Goal: Information Seeking & Learning: Find specific fact

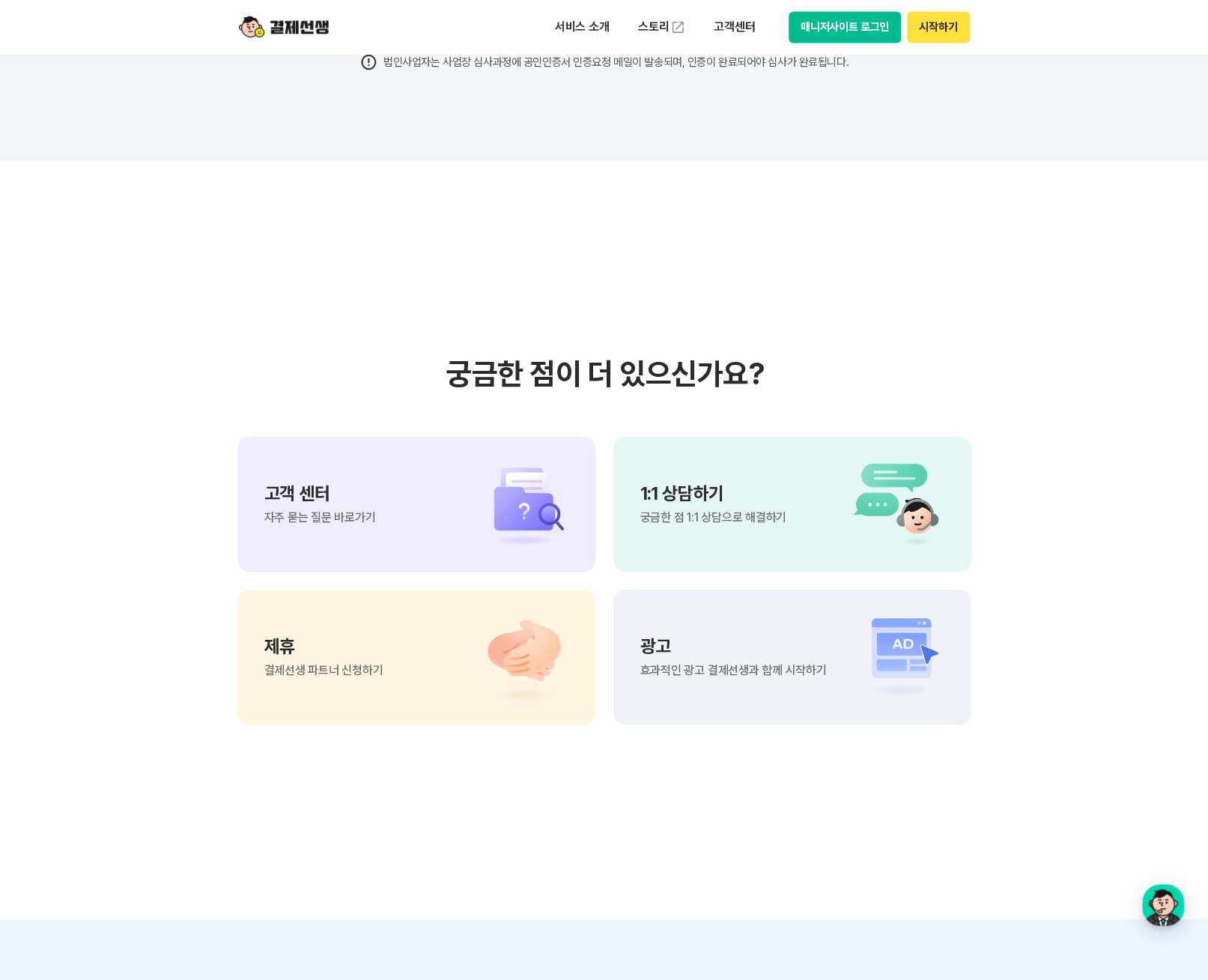
scroll to position [12138, 0]
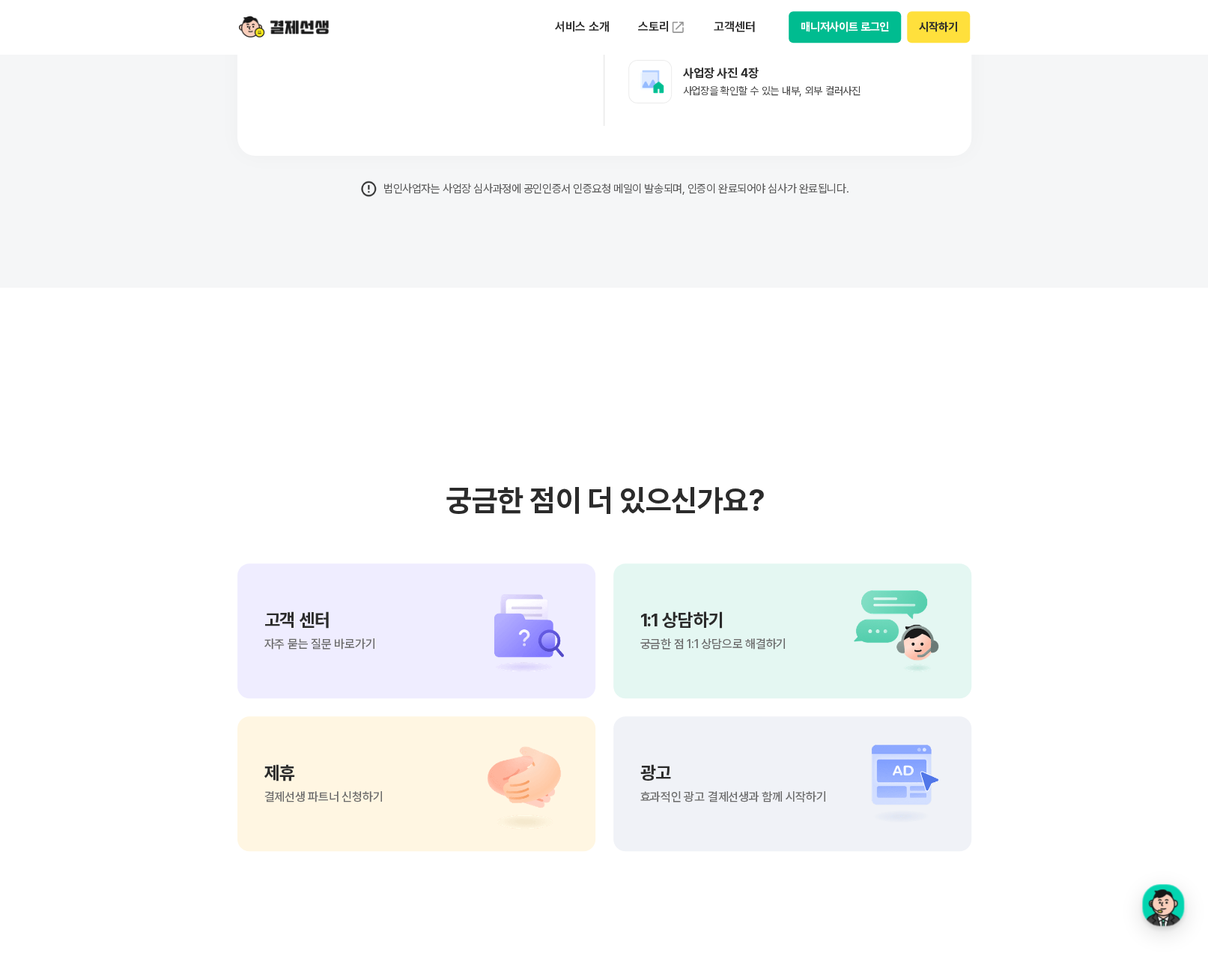
click at [305, 634] on div "고객 센터 자주 묻는 질문 바로가기" at bounding box center [319, 631] width 111 height 39
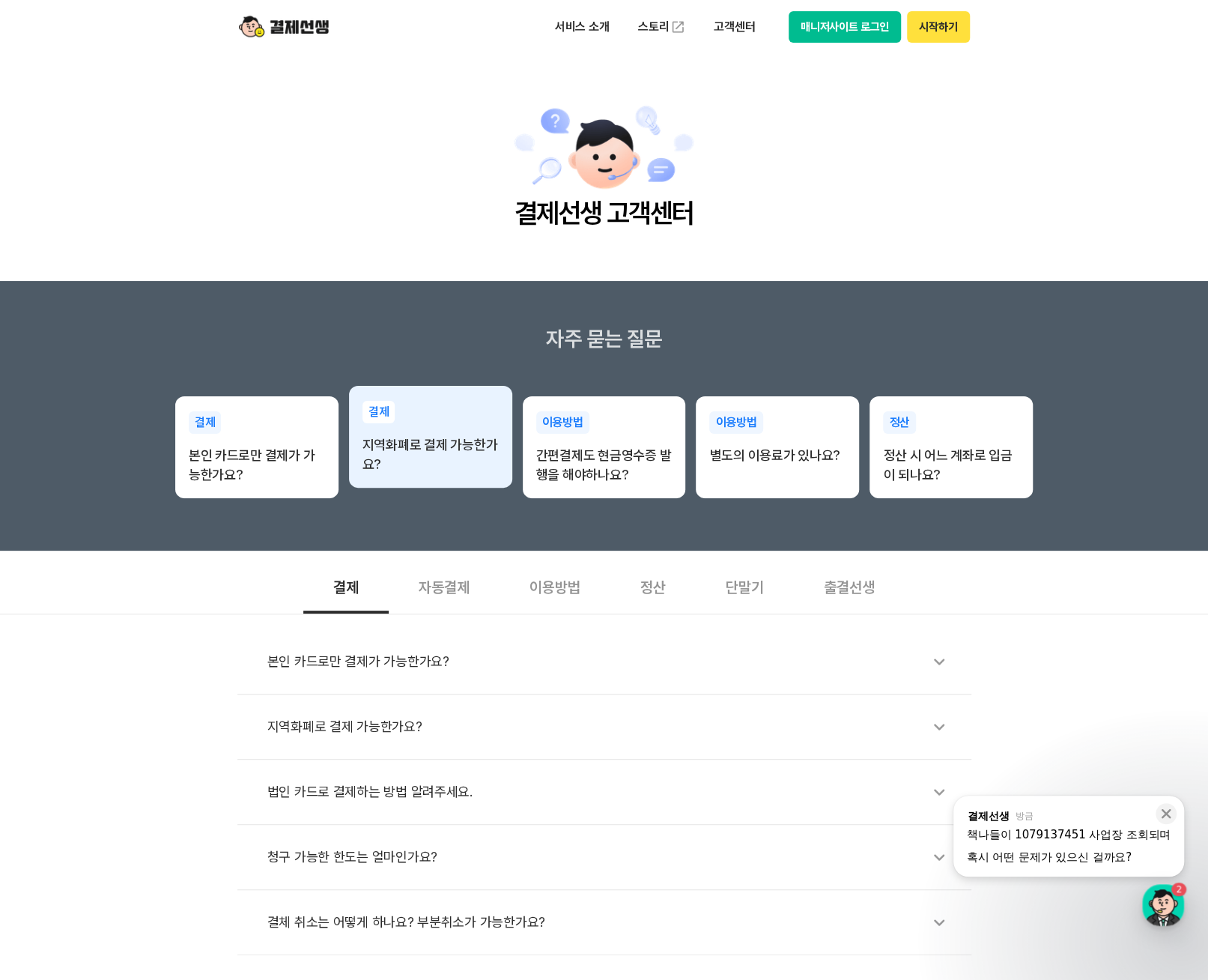
click at [421, 446] on p "지역화폐로 결제 가능한가요?" at bounding box center [431, 454] width 136 height 39
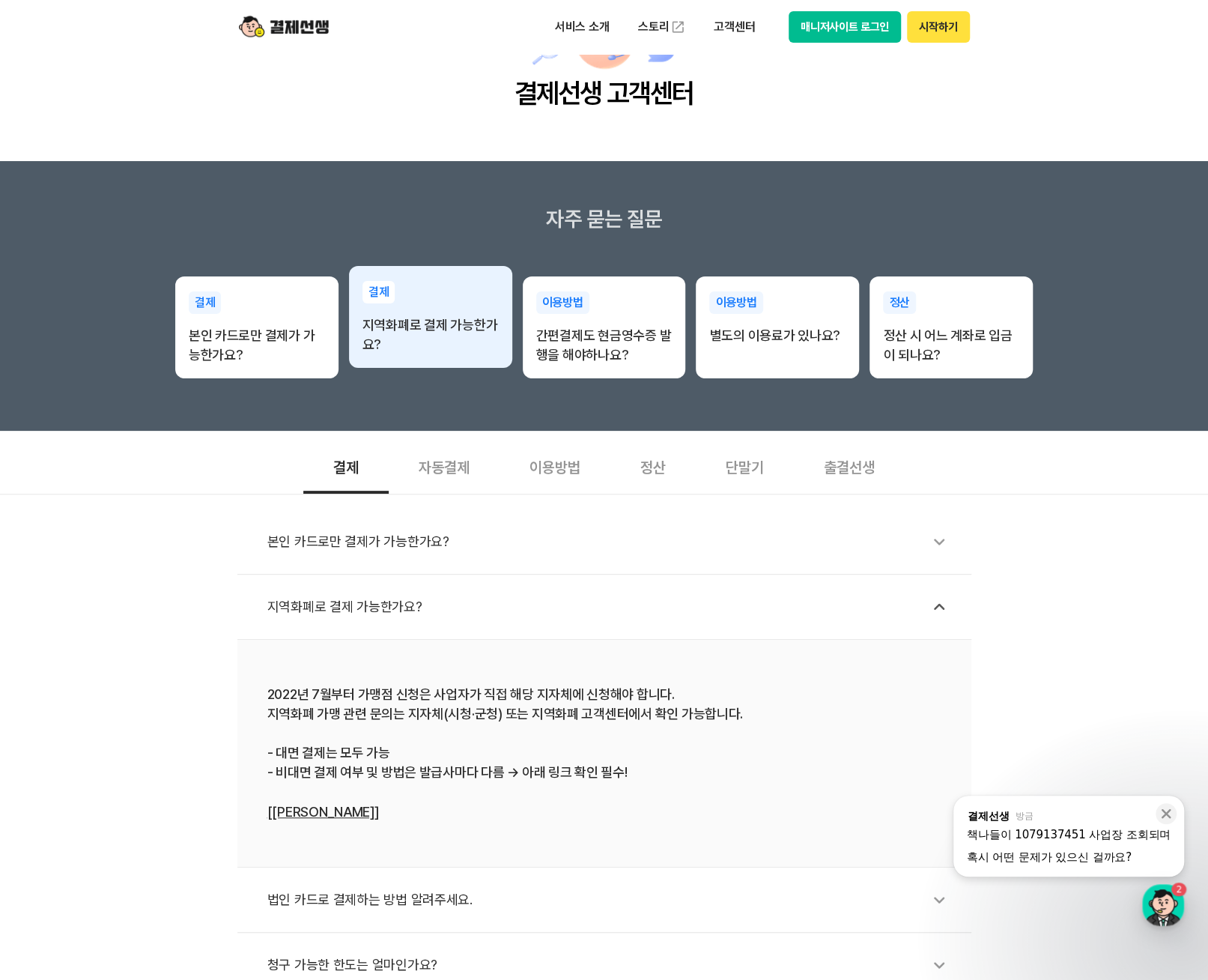
scroll to position [225, 0]
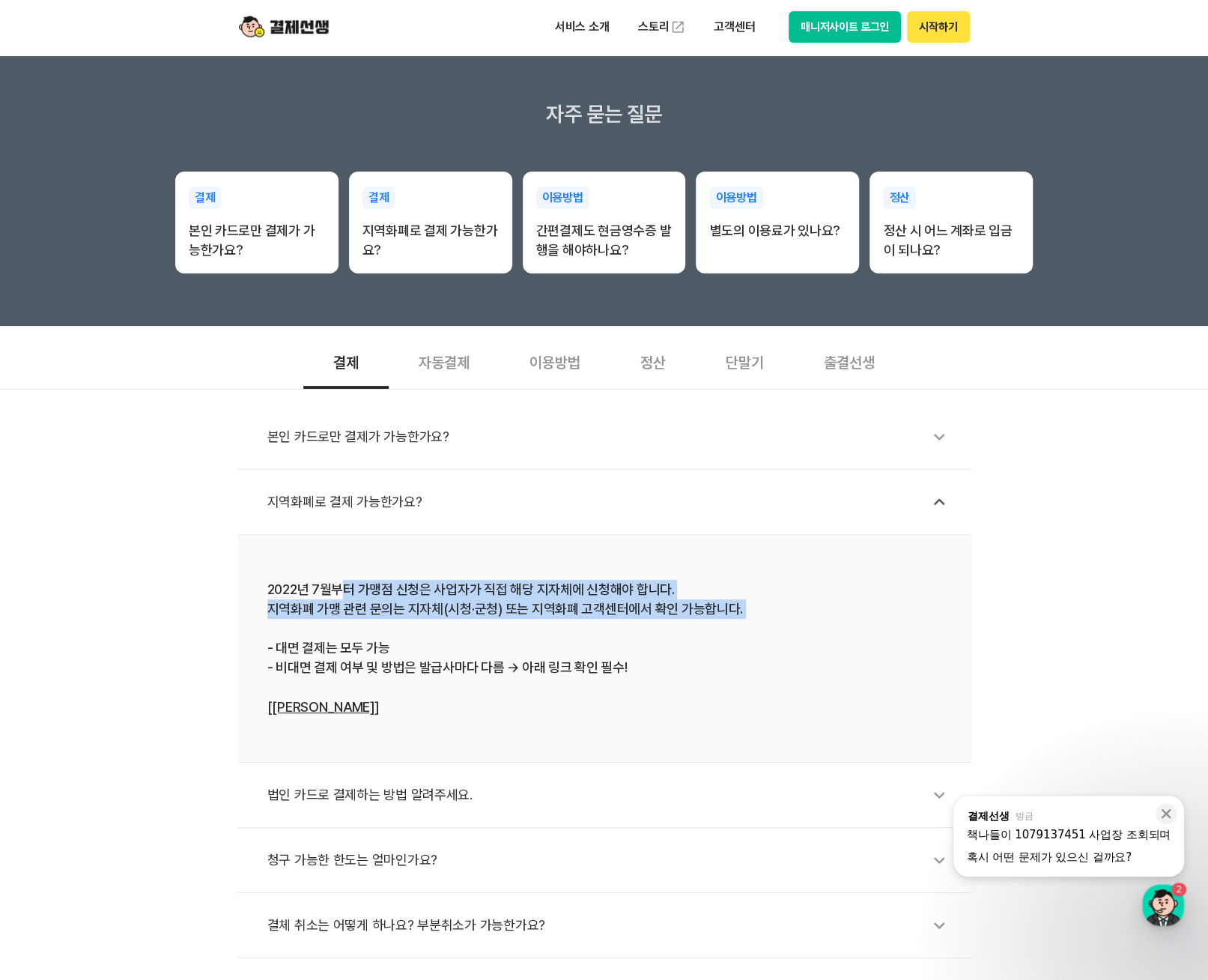
drag, startPoint x: 348, startPoint y: 585, endPoint x: 399, endPoint y: 620, distance: 61.9
click at [399, 620] on div "2022년 7월부터 가맹점 신청은 사업자가 직접 해당 지자체에 신청해야 합니다. 지역화폐 가맹 관련 문의는 지자체(시청·군청) 또는 지역화폐 …" at bounding box center [605, 648] width 674 height 137
click at [330, 600] on div "2022년 7월부터 가맹점 신청은 사업자가 직접 해당 지자체에 신청해야 합니다. 지역화폐 가맹 관련 문의는 지자체(시청·군청) 또는 지역화폐 …" at bounding box center [605, 648] width 674 height 137
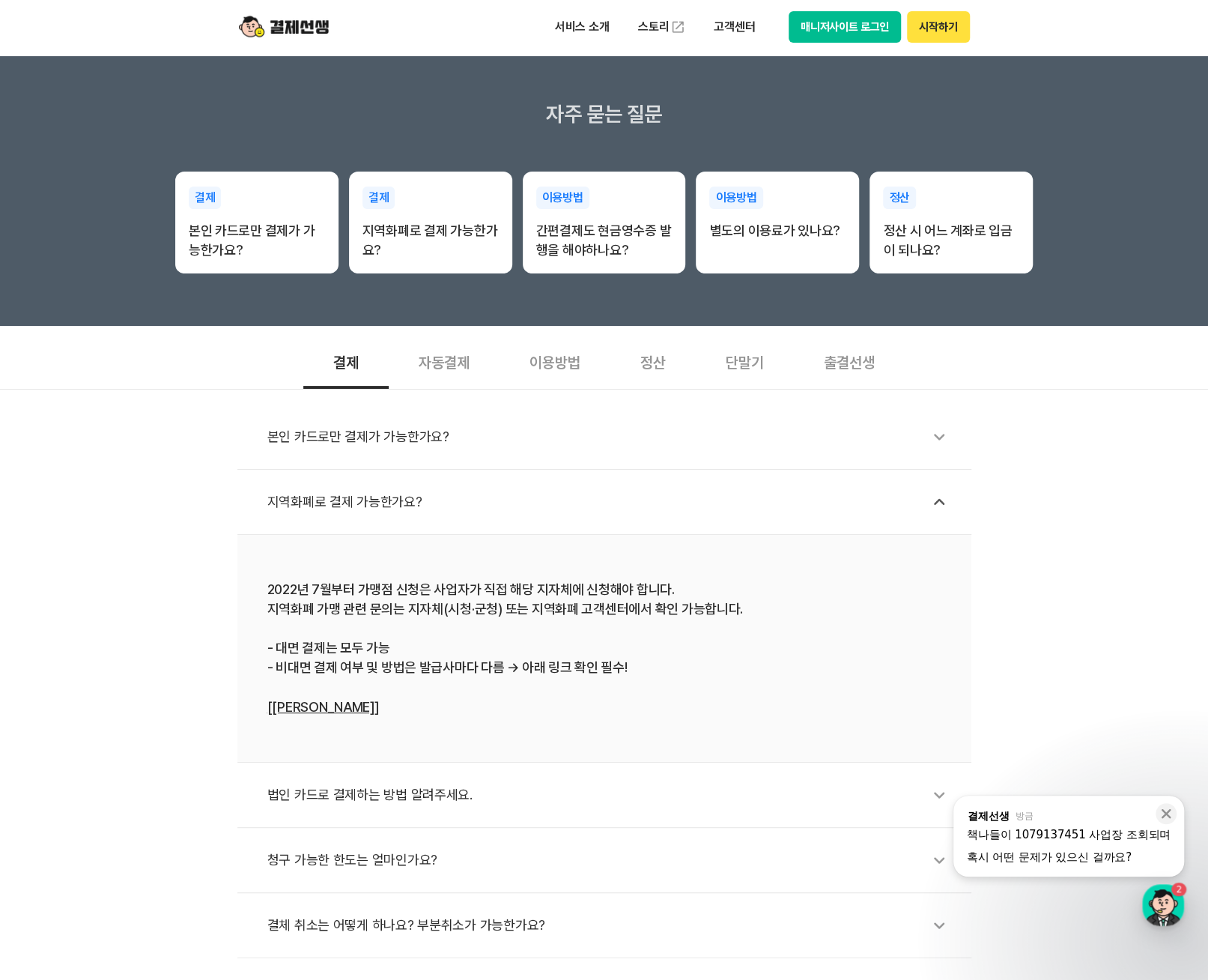
drag, startPoint x: 340, startPoint y: 610, endPoint x: 415, endPoint y: 673, distance: 97.9
click at [415, 673] on div "2022년 7월부터 가맹점 신청은 사업자가 직접 해당 지자체에 신청해야 합니다. 지역화폐 가맹 관련 문의는 지자체(시청·군청) 또는 지역화폐 …" at bounding box center [605, 648] width 674 height 137
drag, startPoint x: 363, startPoint y: 667, endPoint x: 383, endPoint y: 690, distance: 30.5
click at [383, 690] on div "2022년 7월부터 가맹점 신청은 사업자가 직접 해당 지자체에 신청해야 합니다. 지역화폐 가맹 관련 문의는 지자체(시청·군청) 또는 지역화폐 …" at bounding box center [605, 648] width 674 height 137
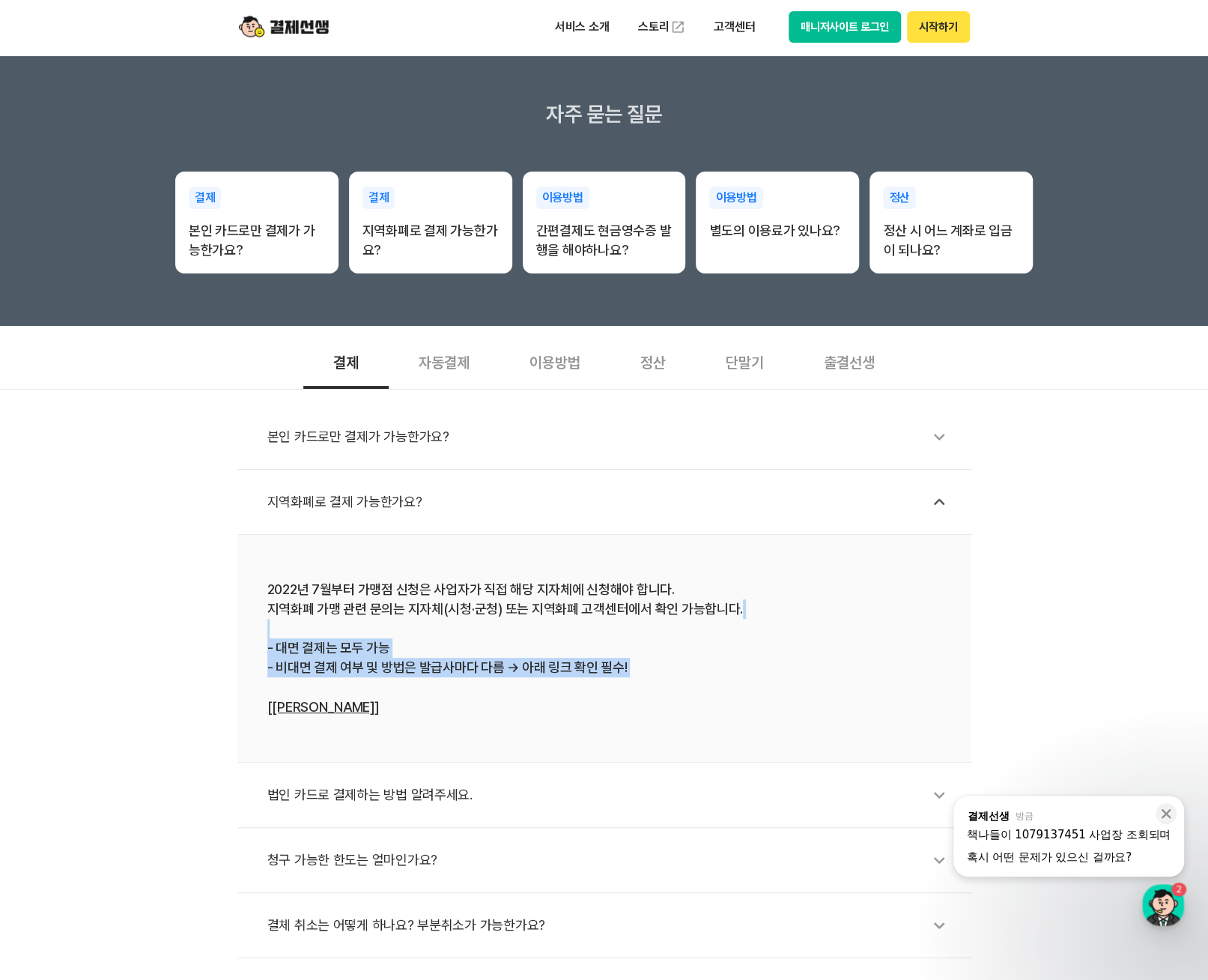
click at [383, 690] on div "2022년 7월부터 가맹점 신청은 사업자가 직접 해당 지자체에 신청해야 합니다. 지역화폐 가맹 관련 문의는 지자체(시청·군청) 또는 지역화폐 …" at bounding box center [605, 648] width 674 height 137
click at [377, 701] on div "2022년 7월부터 가맹점 신청은 사업자가 직접 해당 지자체에 신청해야 합니다. 지역화폐 가맹 관련 문의는 지자체(시청·군청) 또는 지역화폐 …" at bounding box center [605, 648] width 674 height 137
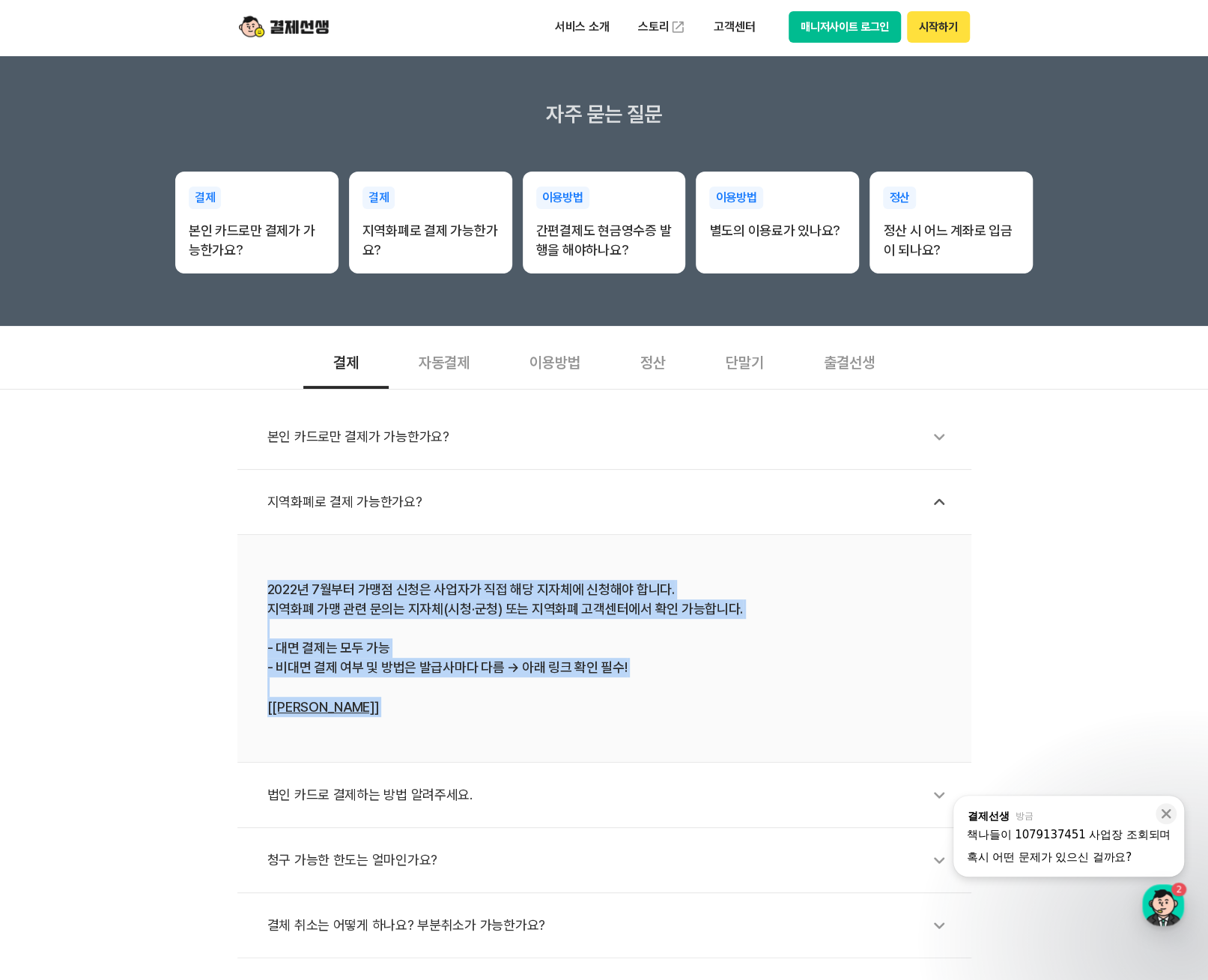
drag, startPoint x: 377, startPoint y: 701, endPoint x: 287, endPoint y: 571, distance: 158.1
click at [287, 571] on li "2022년 7월부터 가맹점 신청은 사업자가 직접 해당 지자체에 신청해야 합니다. 지역화폐 가맹 관련 문의는 지자체(시청·군청) 또는 지역화폐 …" at bounding box center [604, 648] width 734 height 228
click at [281, 562] on li "2022년 7월부터 가맹점 신청은 사업자가 직접 해당 지자체에 신청해야 합니다. 지역화폐 가맹 관련 문의는 지자체(시청·군청) 또는 지역화폐 …" at bounding box center [604, 648] width 734 height 228
drag, startPoint x: 281, startPoint y: 562, endPoint x: 407, endPoint y: 682, distance: 174.0
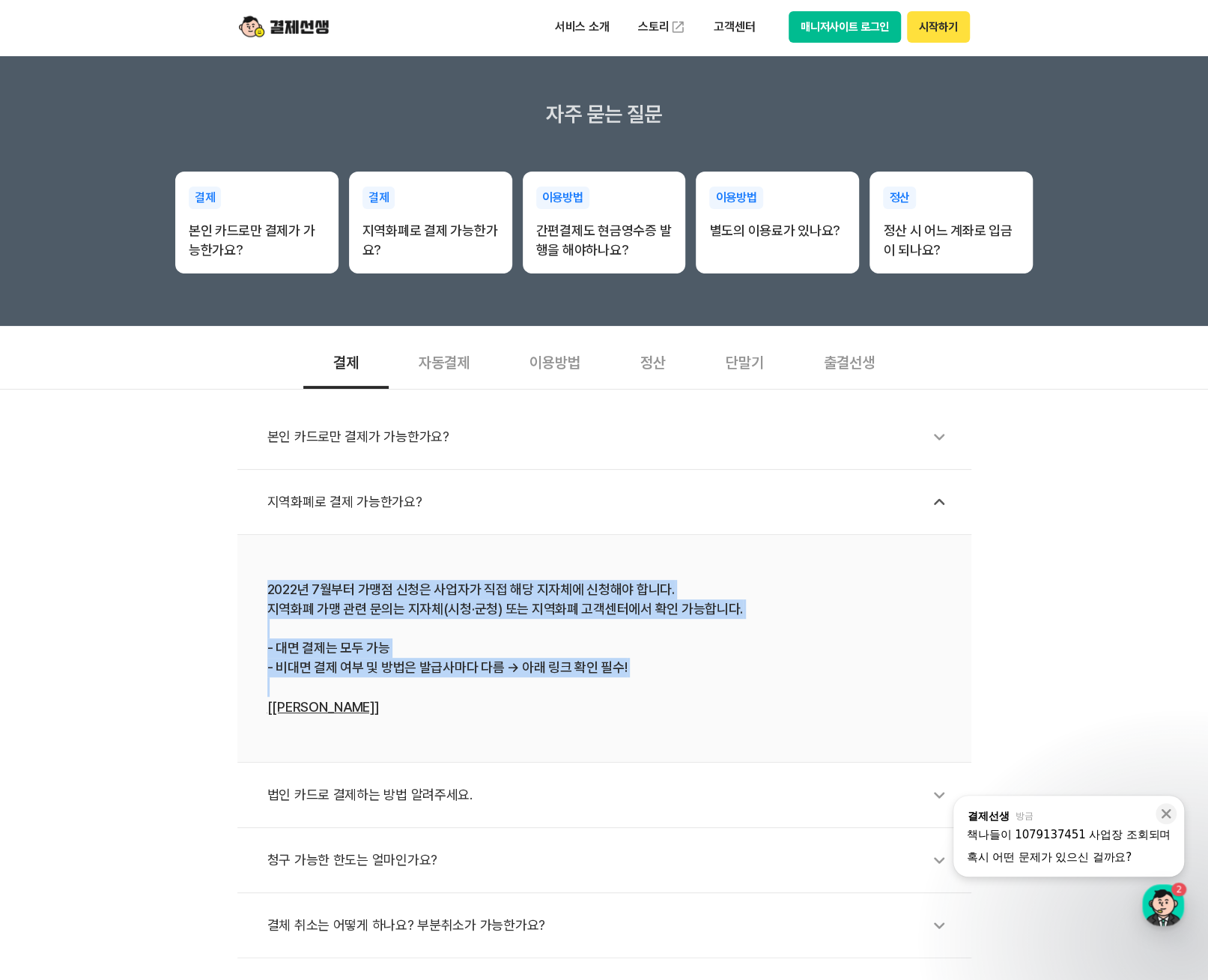
click at [407, 682] on li "2022년 7월부터 가맹점 신청은 사업자가 직접 해당 지자체에 신청해야 합니다. 지역화폐 가맹 관련 문의는 지자체(시청·군청) 또는 지역화폐 …" at bounding box center [604, 648] width 734 height 228
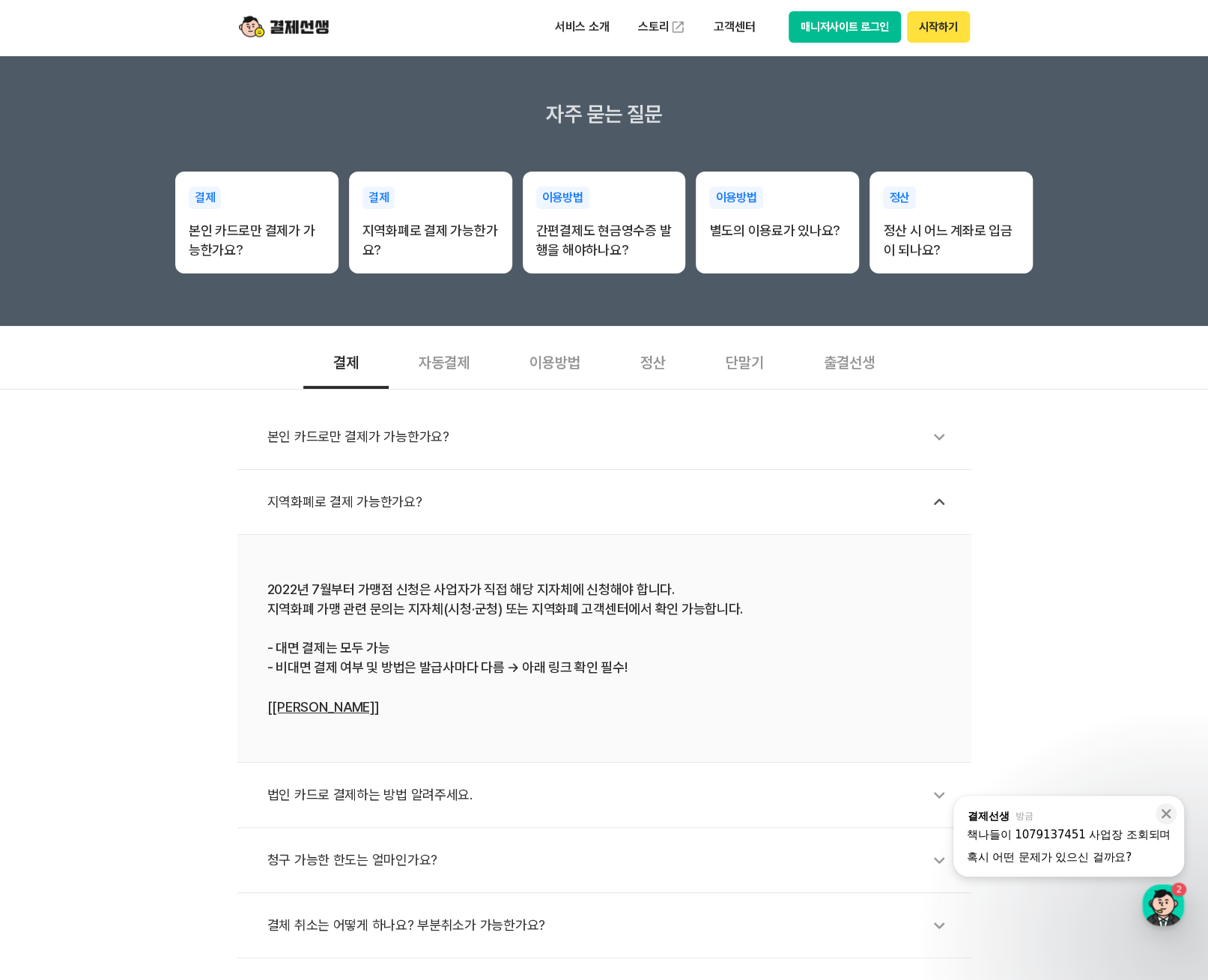
drag, startPoint x: 407, startPoint y: 682, endPoint x: 401, endPoint y: 709, distance: 27.7
click at [401, 709] on div "2022년 7월부터 가맹점 신청은 사업자가 직접 해당 지자체에 신청해야 합니다. 지역화폐 가맹 관련 문의는 지자체(시청·군청) 또는 지역화폐 …" at bounding box center [605, 648] width 674 height 137
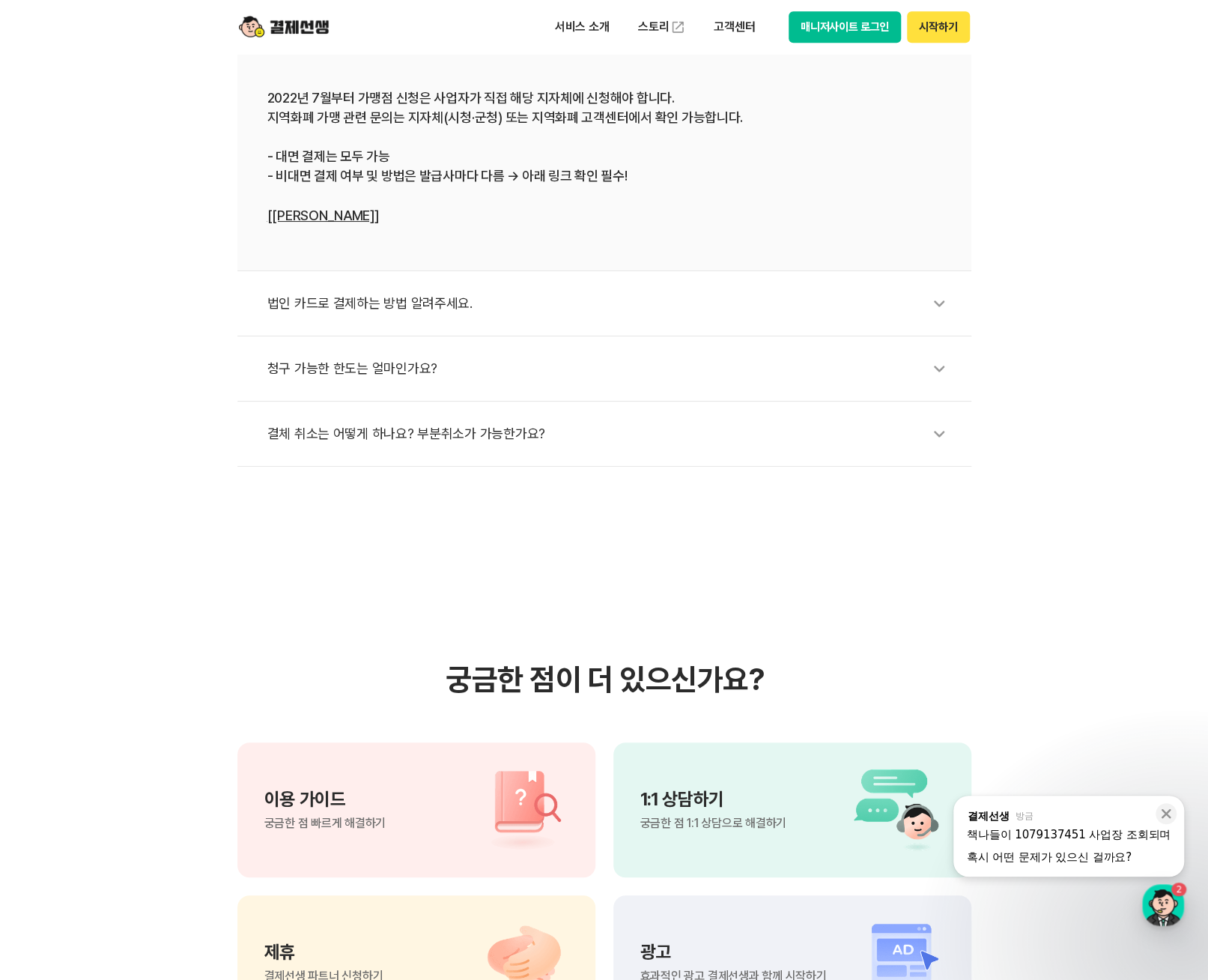
scroll to position [899, 0]
